Goal: Complete application form: Complete application form

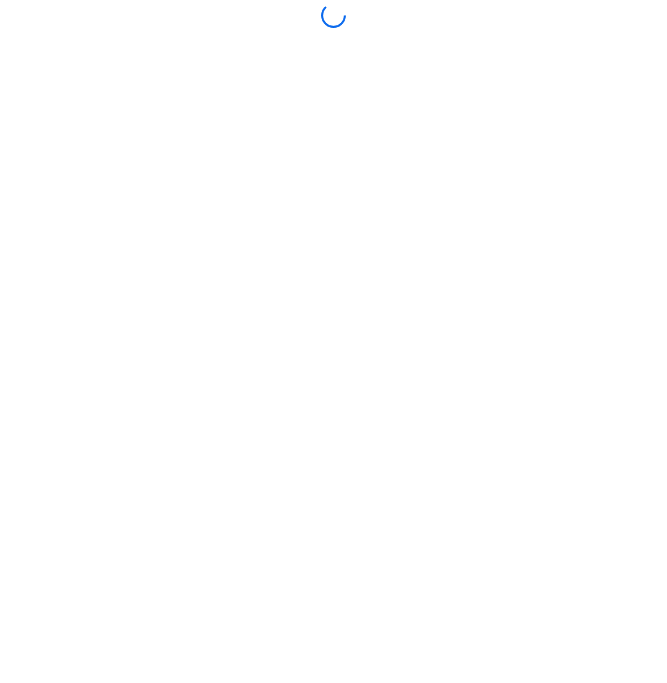
click at [360, 517] on div at bounding box center [333, 341] width 661 height 677
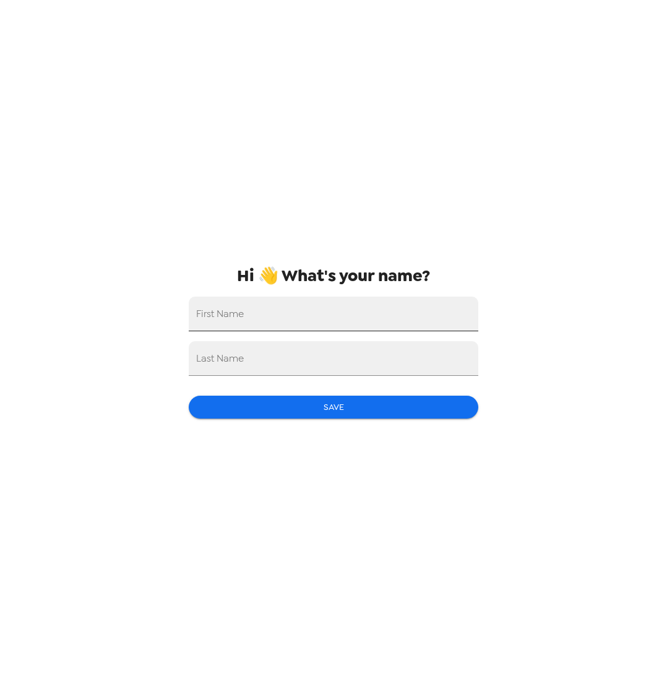
click at [417, 313] on input "First Name" at bounding box center [334, 313] width 290 height 35
type input "Gabe"
click at [405, 360] on input "Last Name" at bounding box center [334, 358] width 290 height 35
type input "[PERSON_NAME]"
click at [379, 415] on button "Save" at bounding box center [334, 407] width 290 height 23
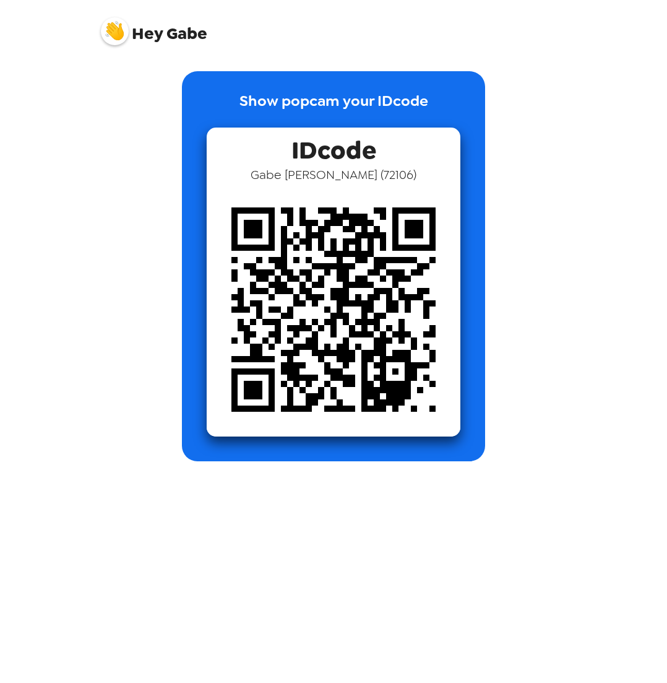
click at [180, 62] on div "Show popcam your IDcode IDcode [PERSON_NAME] ( 72106 )" at bounding box center [333, 257] width 495 height 409
click at [112, 38] on img at bounding box center [115, 31] width 28 height 28
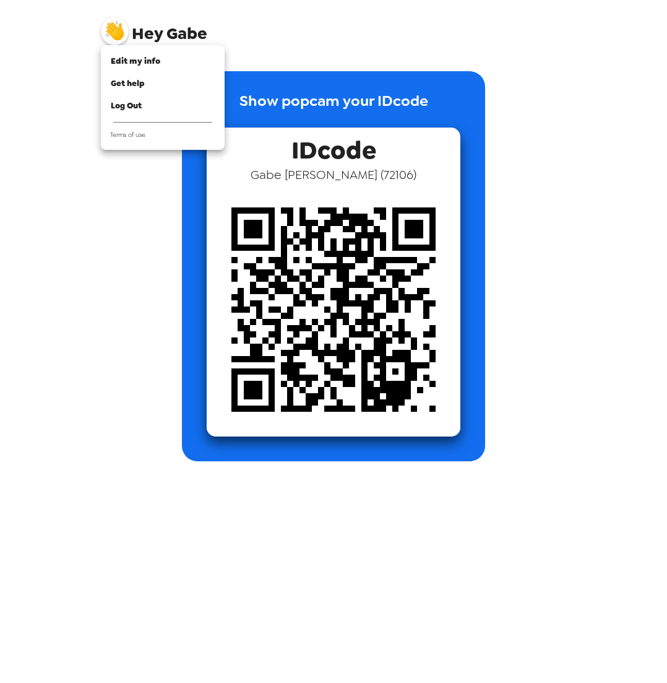
click at [242, 33] on div at bounding box center [333, 341] width 667 height 683
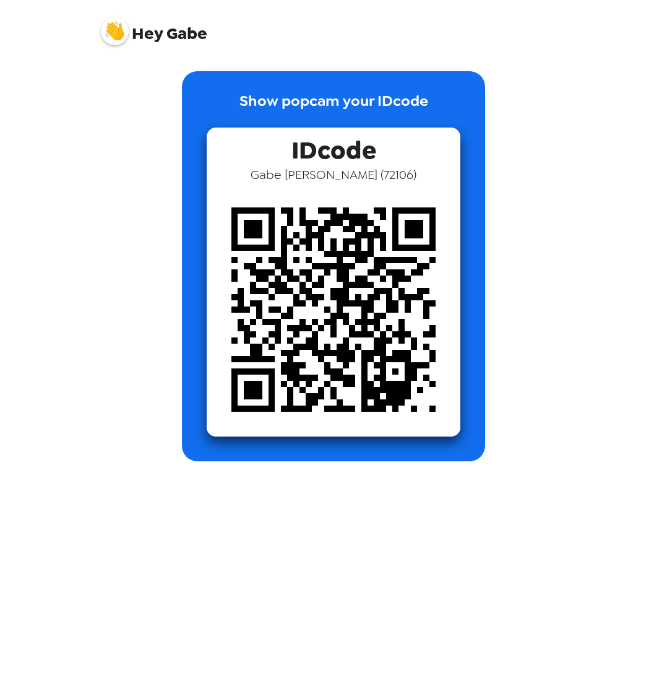
drag, startPoint x: 344, startPoint y: 163, endPoint x: 352, endPoint y: 155, distance: 12.3
click at [347, 165] on span "IDcode" at bounding box center [334, 147] width 85 height 39
click at [289, 118] on p "Show popcam your IDcode" at bounding box center [334, 109] width 189 height 38
click at [339, 177] on span "[PERSON_NAME] ( 72106 )" at bounding box center [334, 174] width 166 height 16
click at [116, 32] on img at bounding box center [115, 31] width 28 height 28
